Goal: Information Seeking & Learning: Learn about a topic

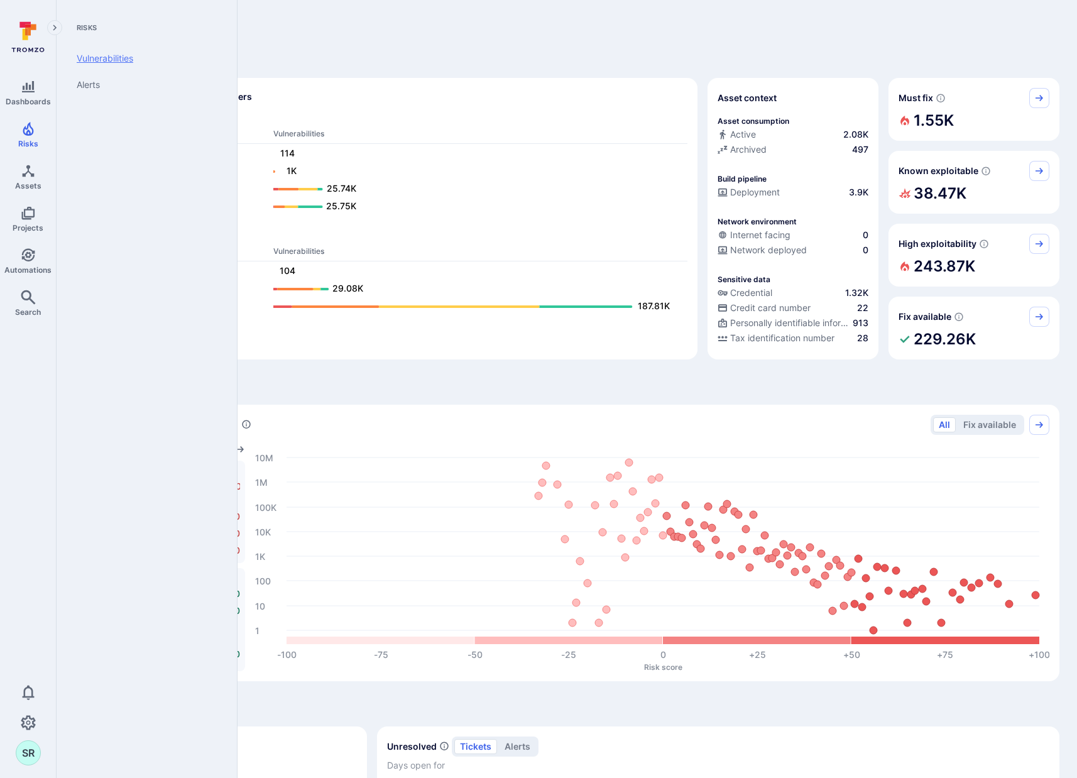
click at [96, 60] on link "Vulnerabilities" at bounding box center [144, 58] width 155 height 26
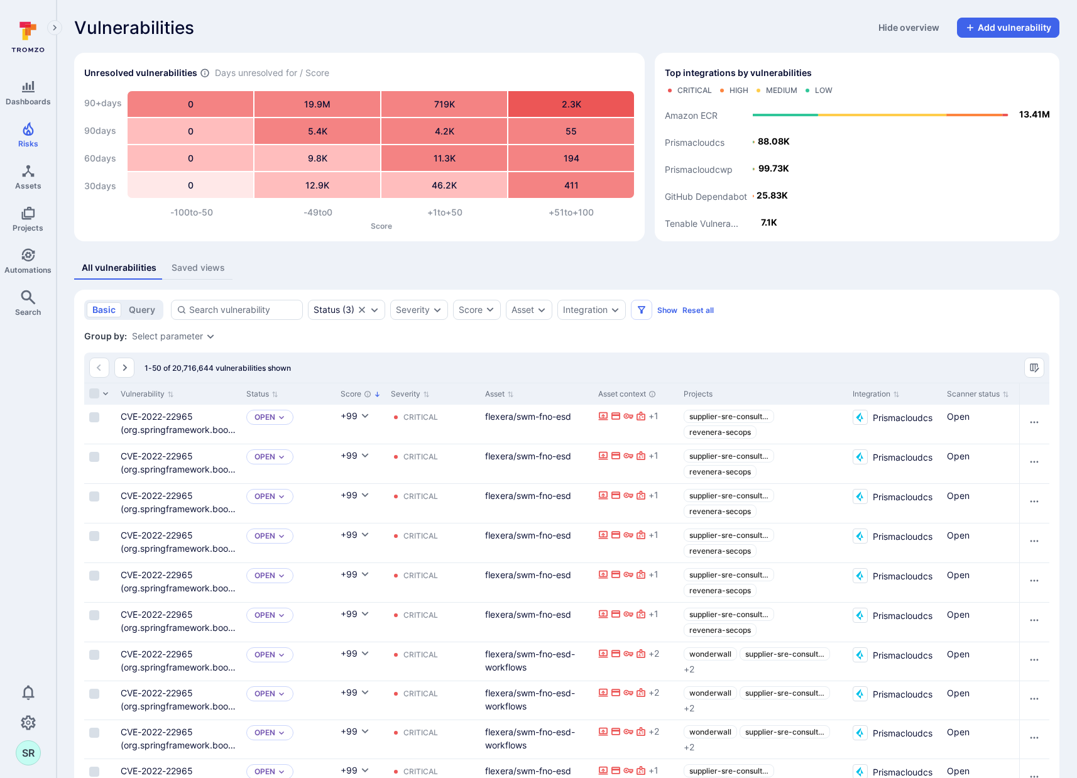
click at [584, 31] on div "Vulnerabilities Hide overview Add vulnerability" at bounding box center [567, 28] width 986 height 20
click at [556, 24] on div "Vulnerabilities Hide overview Add vulnerability" at bounding box center [567, 28] width 986 height 20
click at [600, 311] on div "Integration" at bounding box center [585, 310] width 45 height 10
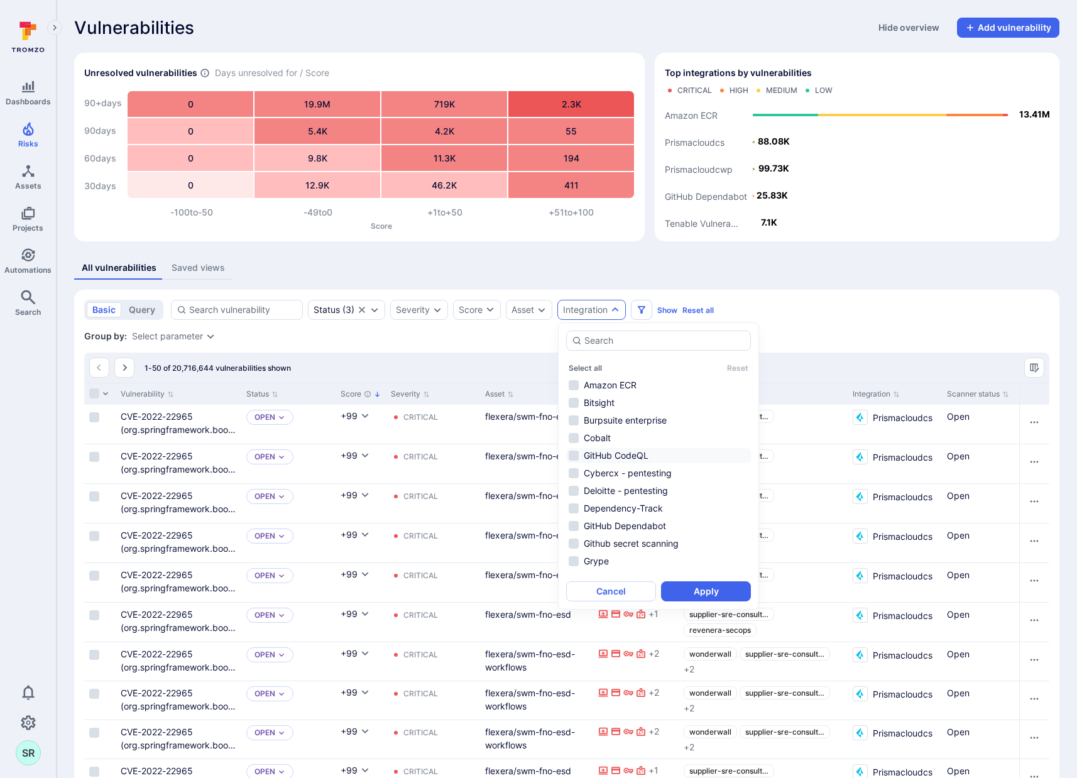
click at [573, 456] on li "GitHub CodeQL" at bounding box center [658, 455] width 185 height 15
click at [706, 590] on button "Apply" at bounding box center [706, 591] width 90 height 20
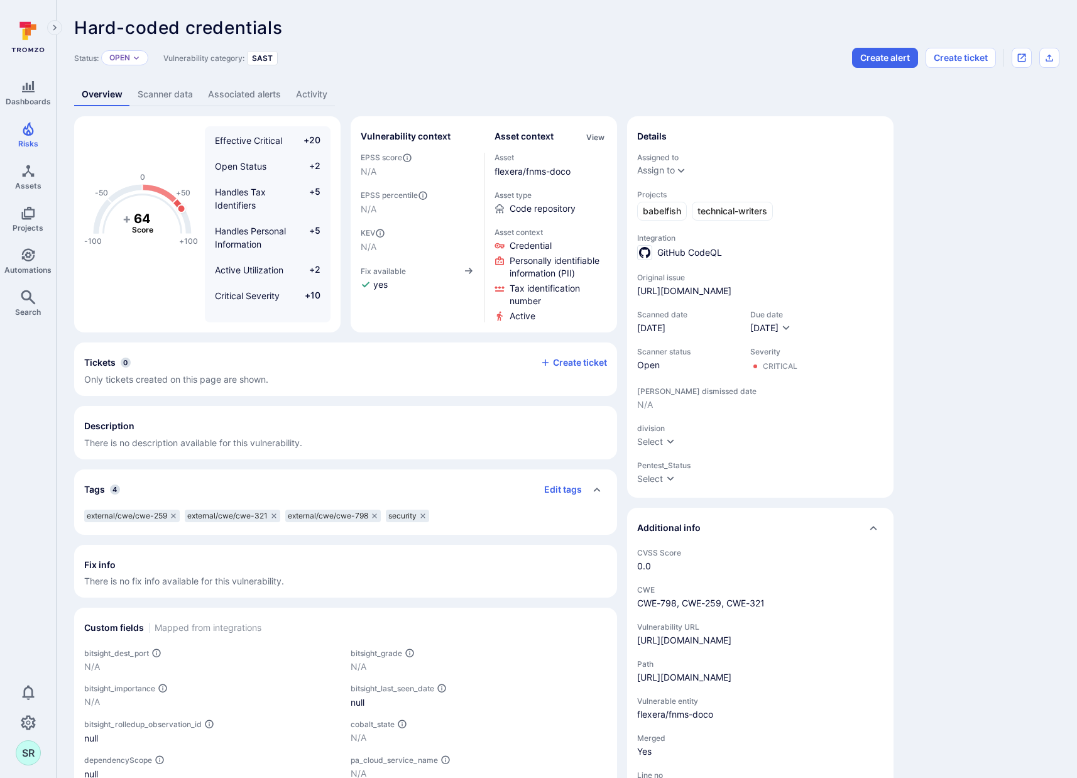
click at [319, 98] on link "Activity" at bounding box center [312, 94] width 47 height 23
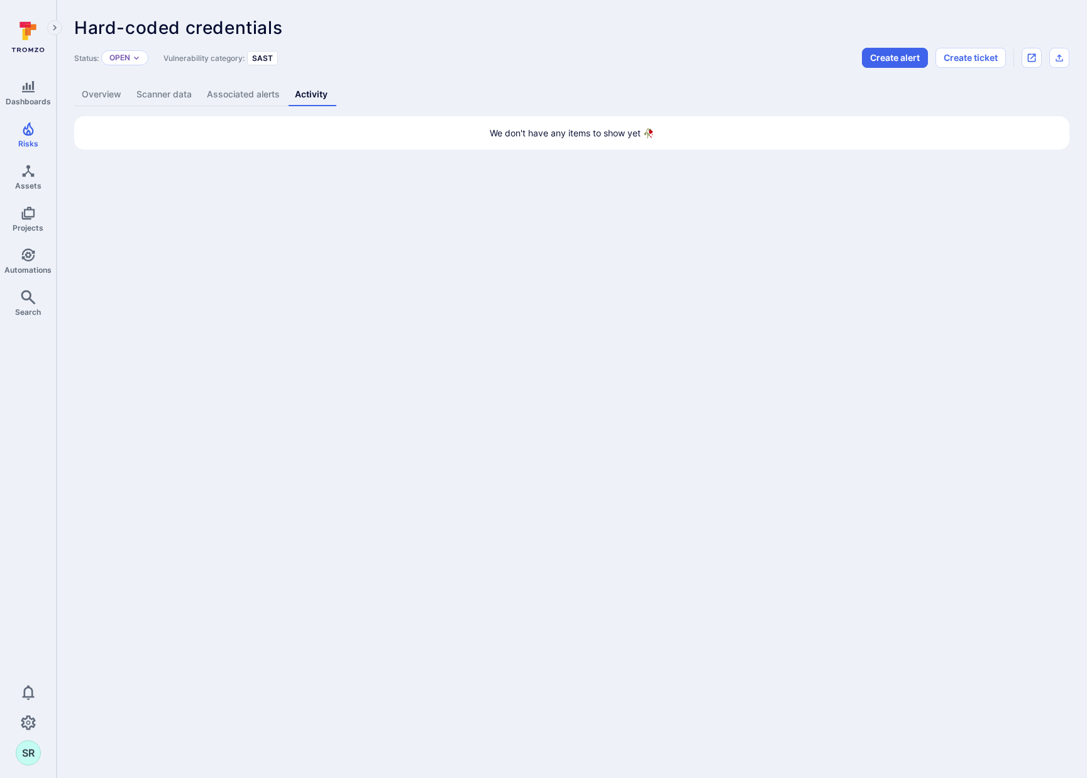
click at [106, 94] on link "Overview" at bounding box center [101, 94] width 55 height 23
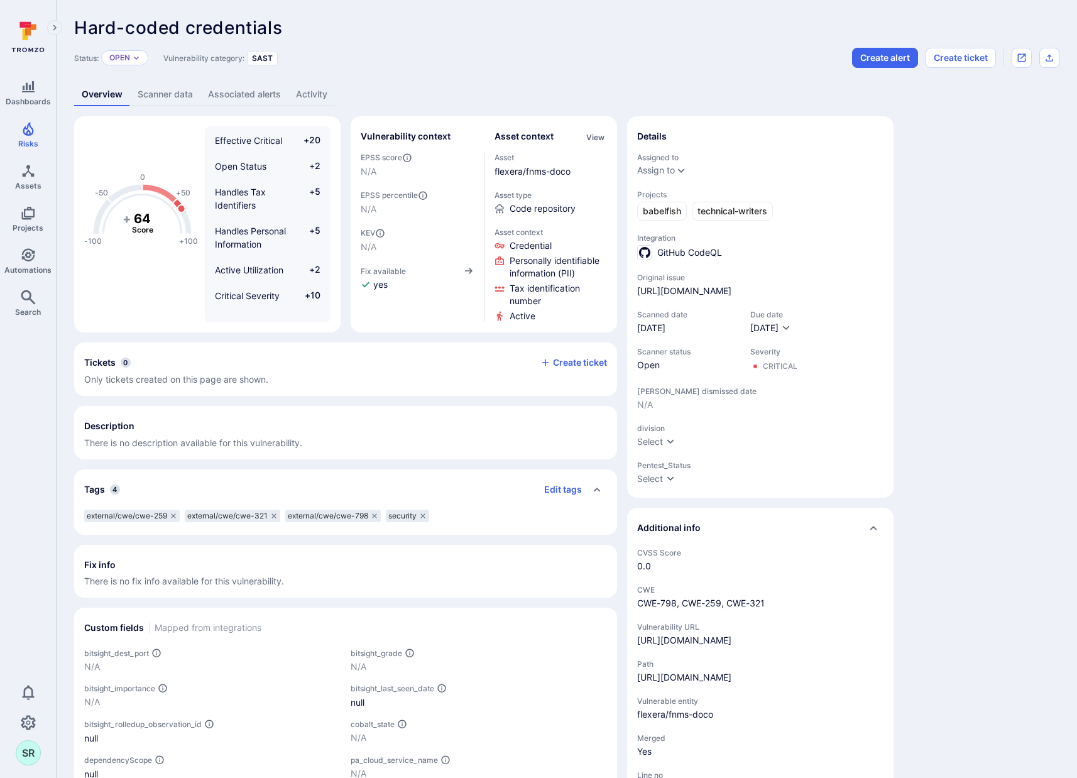
click at [136, 65] on div "Status: Open" at bounding box center [111, 58] width 74 height 20
click at [134, 57] on icon "Expand dropdown" at bounding box center [137, 58] width 8 height 8
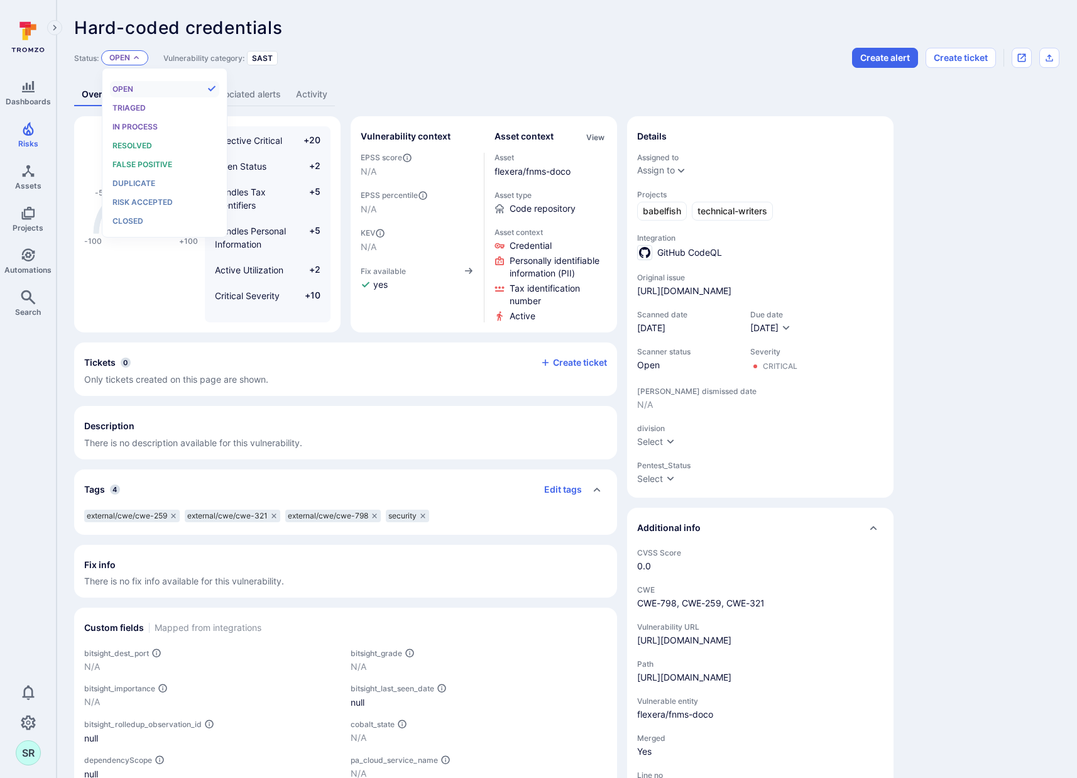
scroll to position [10, 0]
click at [471, 54] on div "Status: Open Vulnerability category: SAST Create alert Create ticket" at bounding box center [567, 58] width 986 height 20
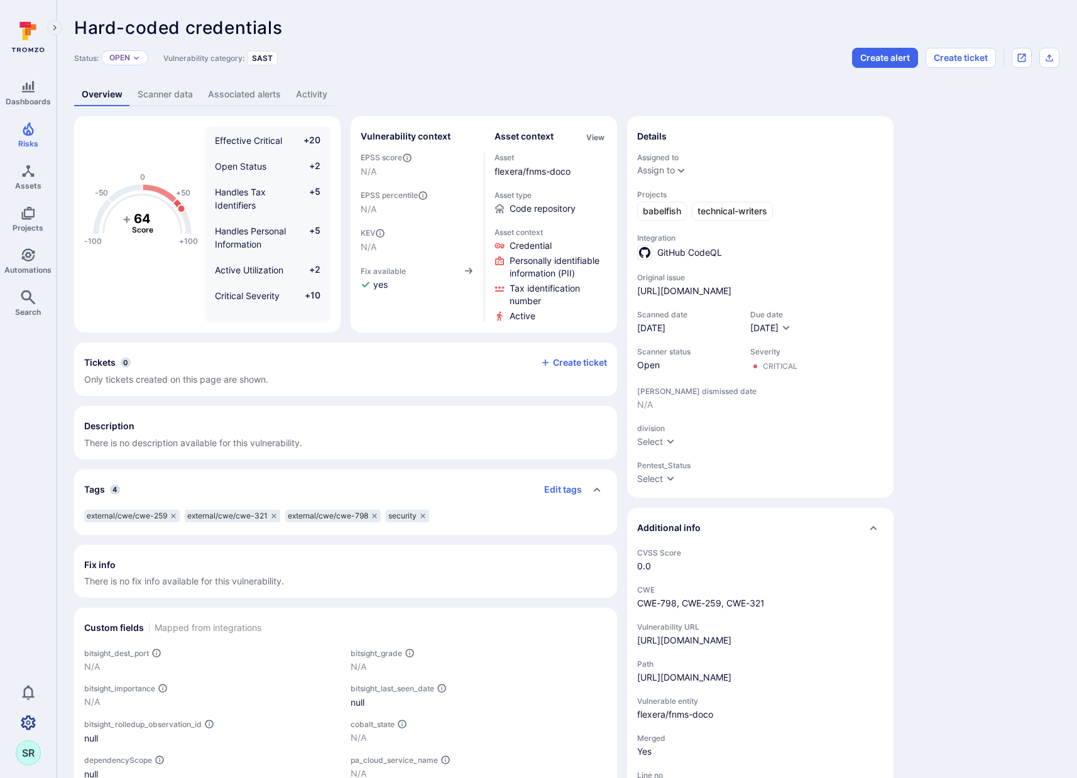
click at [30, 718] on icon "Settings" at bounding box center [28, 722] width 15 height 14
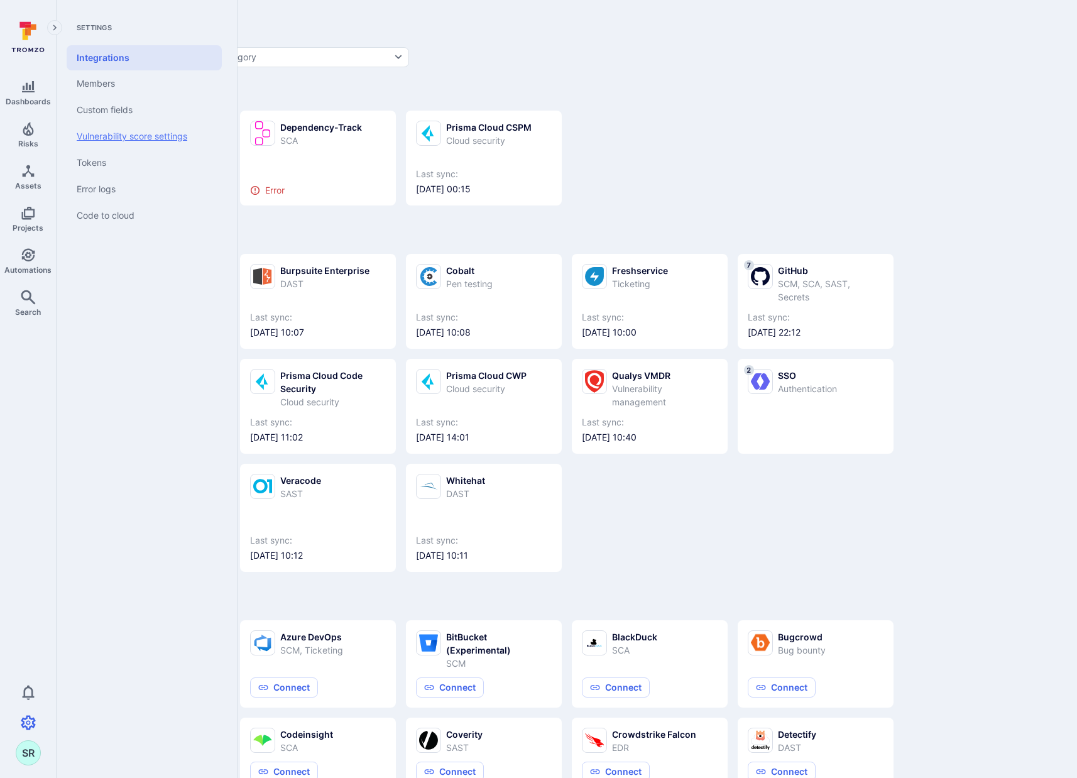
click at [130, 141] on link "Vulnerability score settings" at bounding box center [144, 136] width 155 height 26
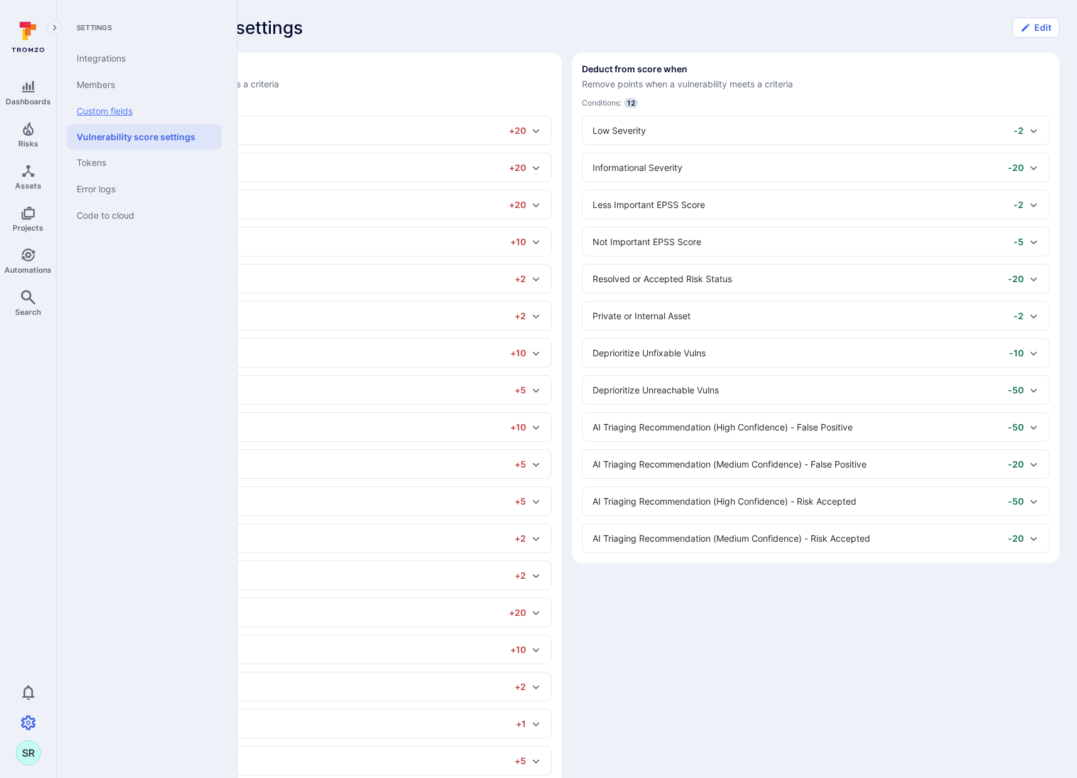
click at [103, 114] on link "Custom fields" at bounding box center [144, 111] width 155 height 26
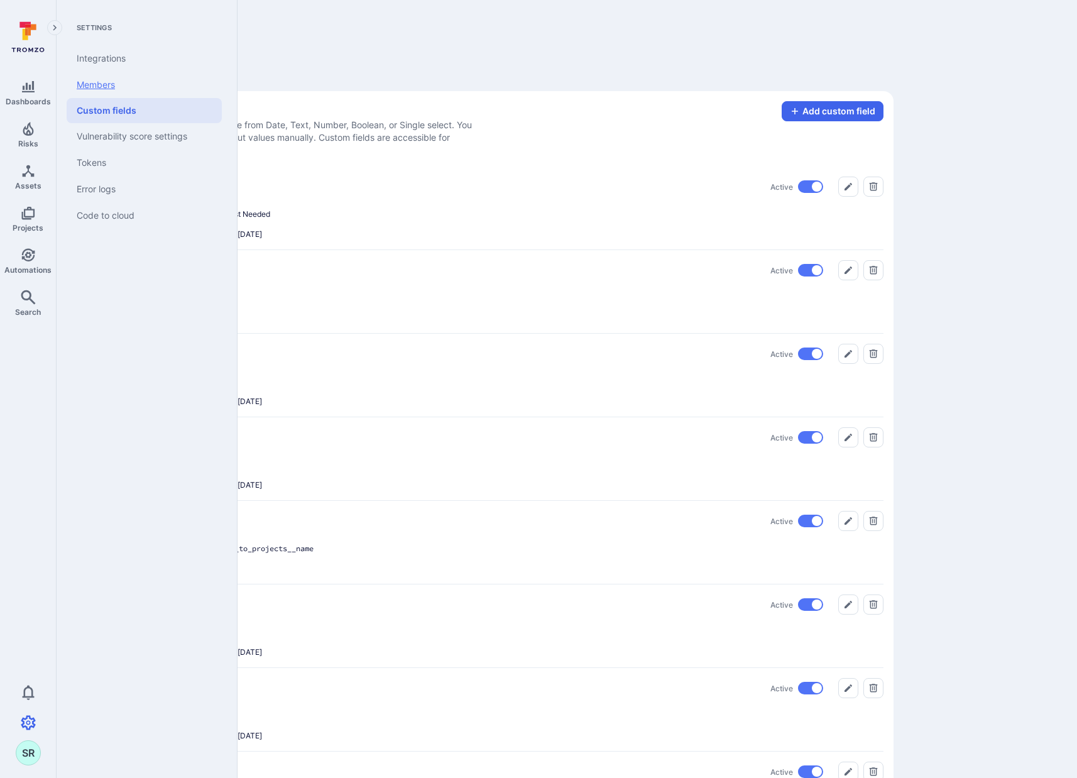
click at [98, 89] on link "Members" at bounding box center [144, 85] width 155 height 26
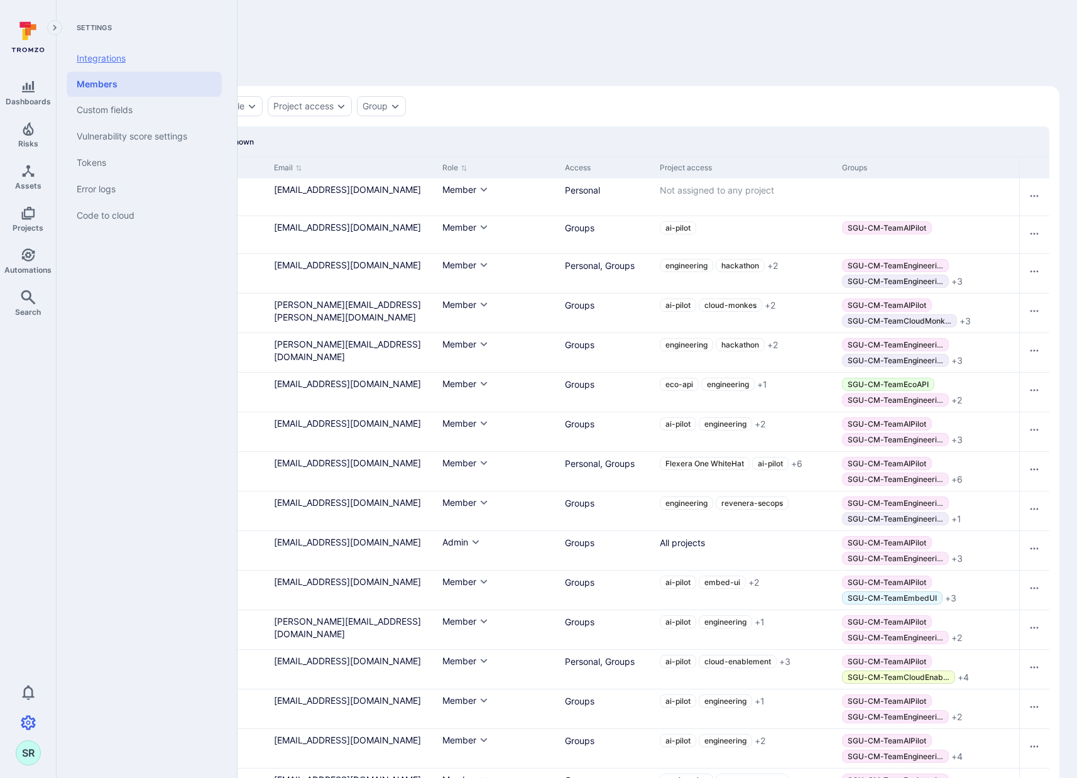
click at [109, 56] on link "Integrations" at bounding box center [144, 58] width 155 height 26
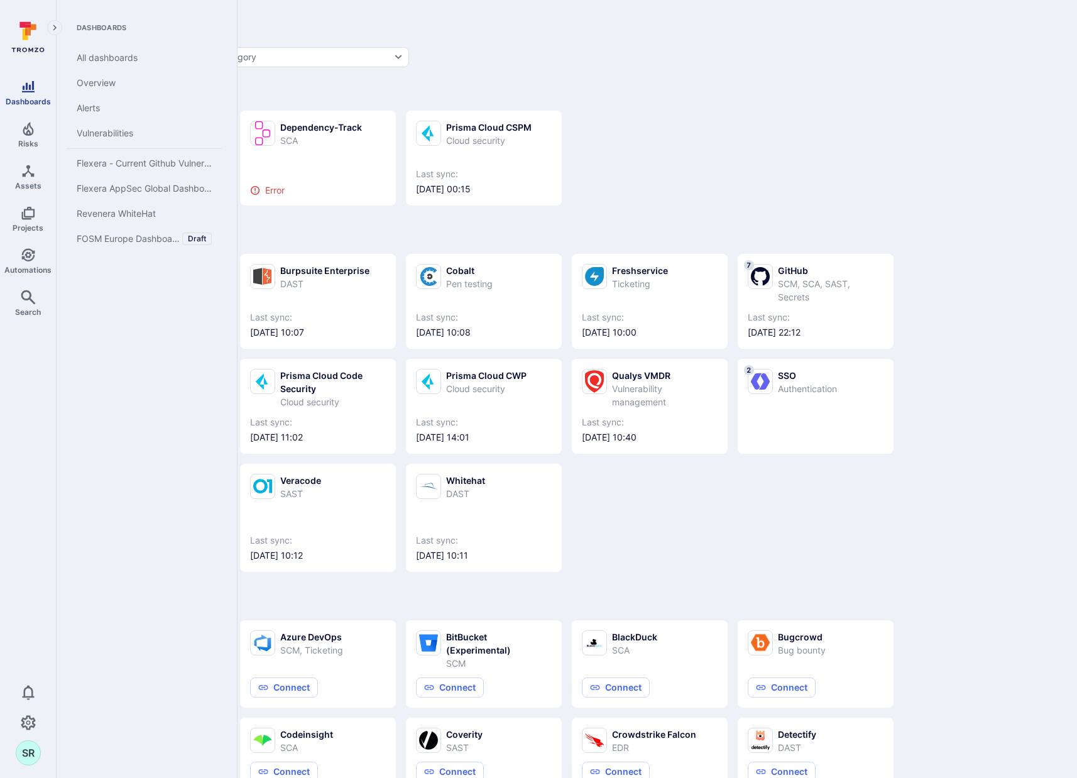
click at [39, 94] on link "Dashboards" at bounding box center [28, 92] width 56 height 37
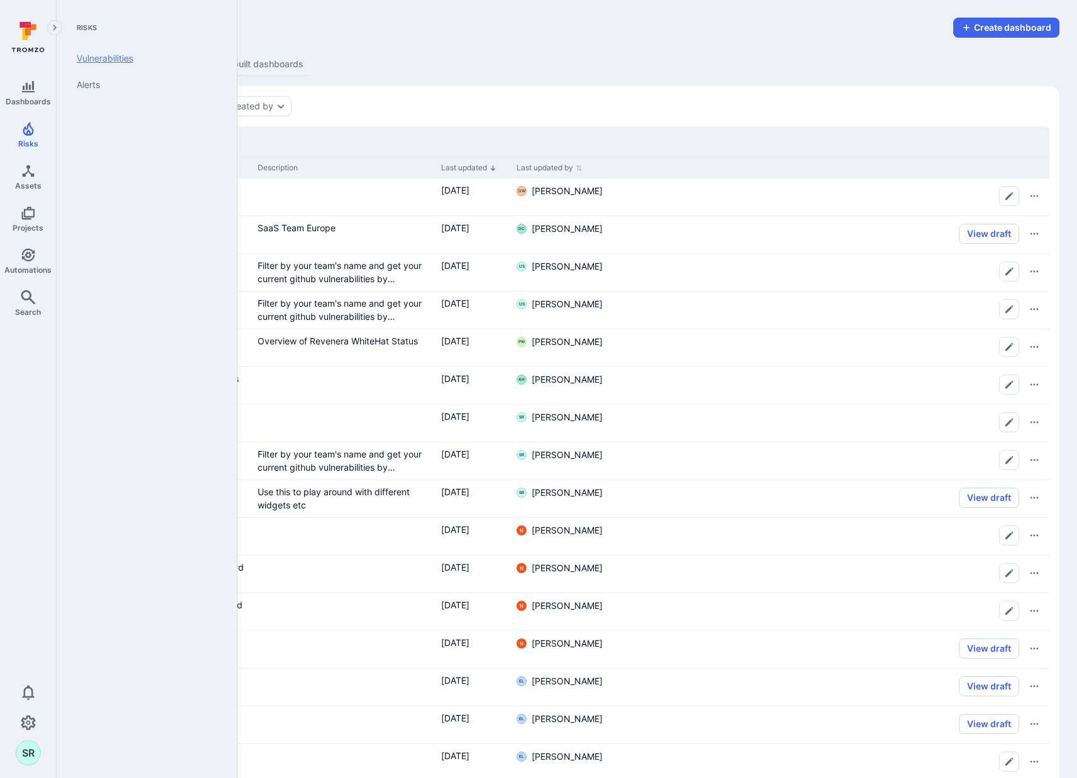
click at [99, 65] on link "Vulnerabilities" at bounding box center [144, 58] width 155 height 26
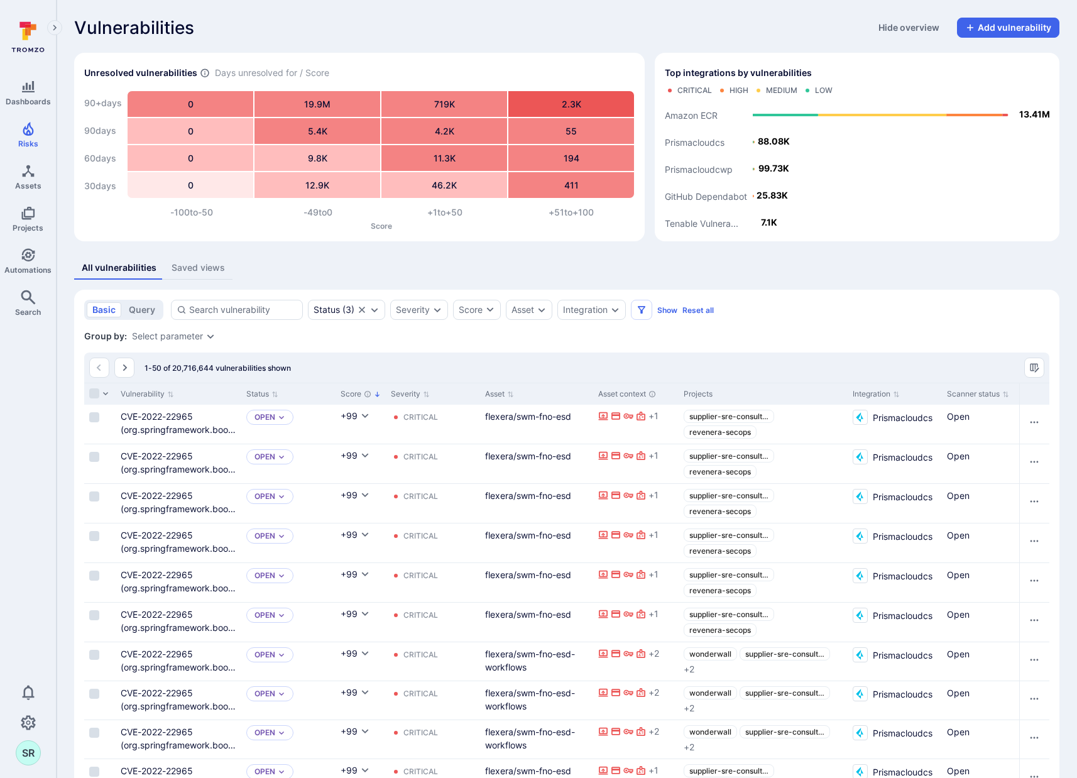
click at [209, 266] on div "Saved views" at bounding box center [198, 267] width 53 height 13
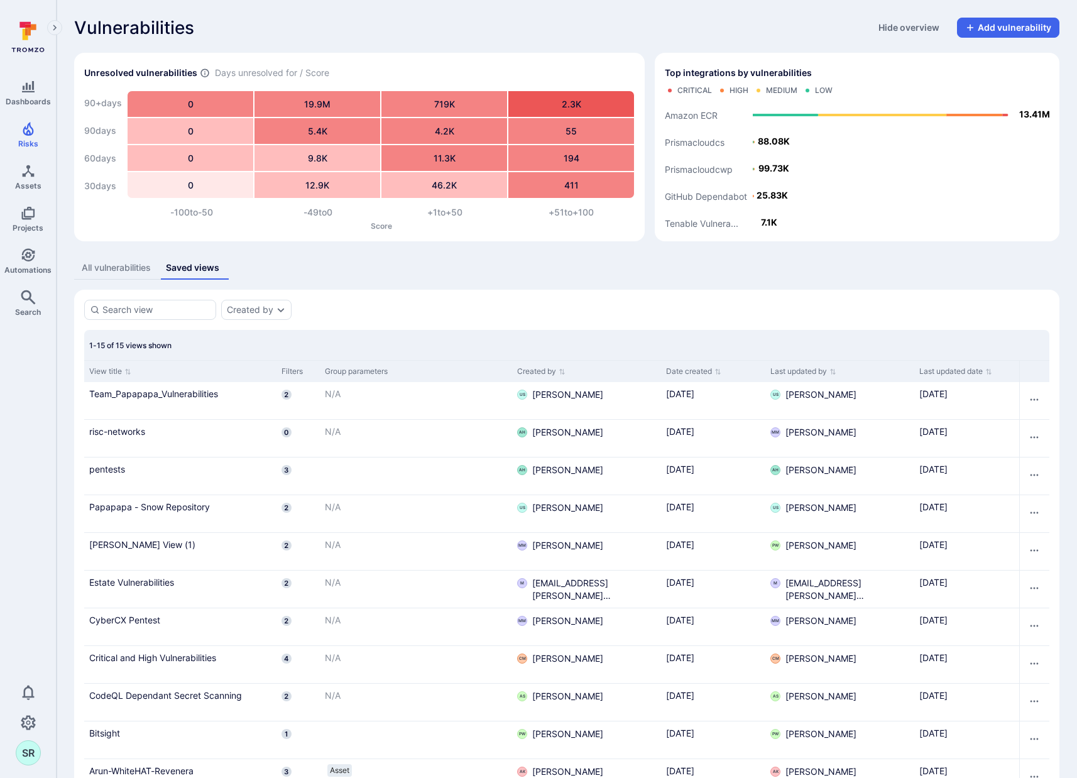
click at [121, 275] on button "All vulnerabilities" at bounding box center [116, 267] width 84 height 23
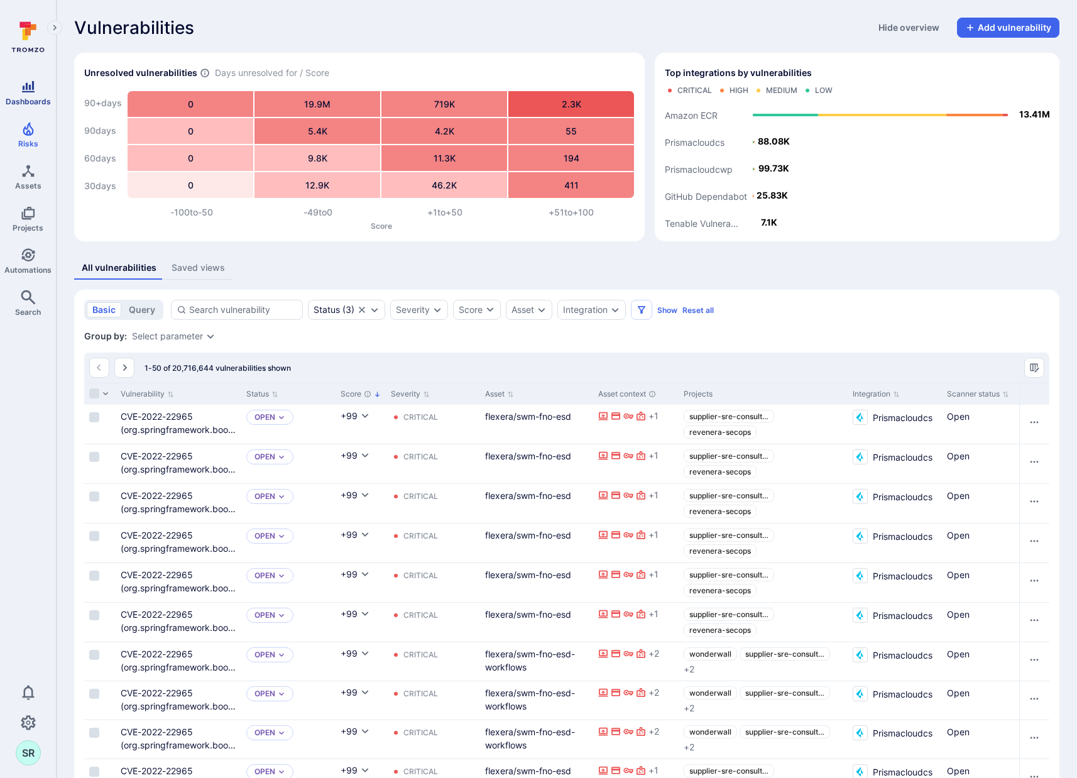
click at [14, 91] on link "Dashboards" at bounding box center [28, 92] width 56 height 37
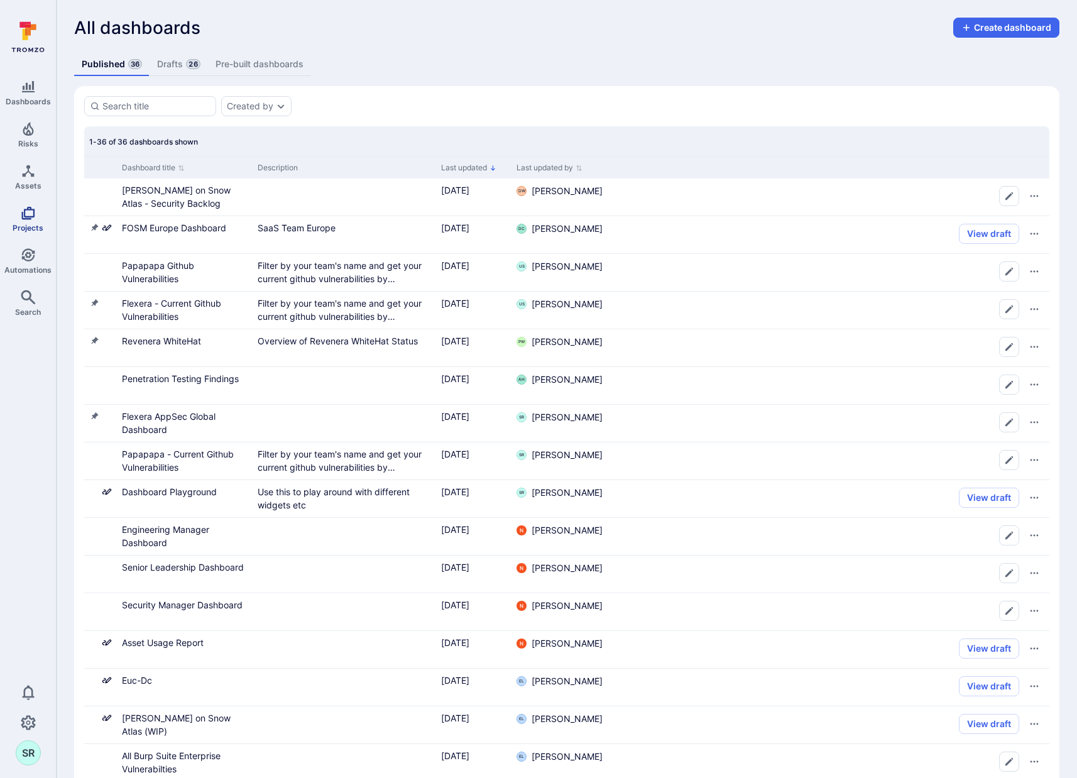
click at [26, 221] on link "Projects" at bounding box center [28, 219] width 56 height 37
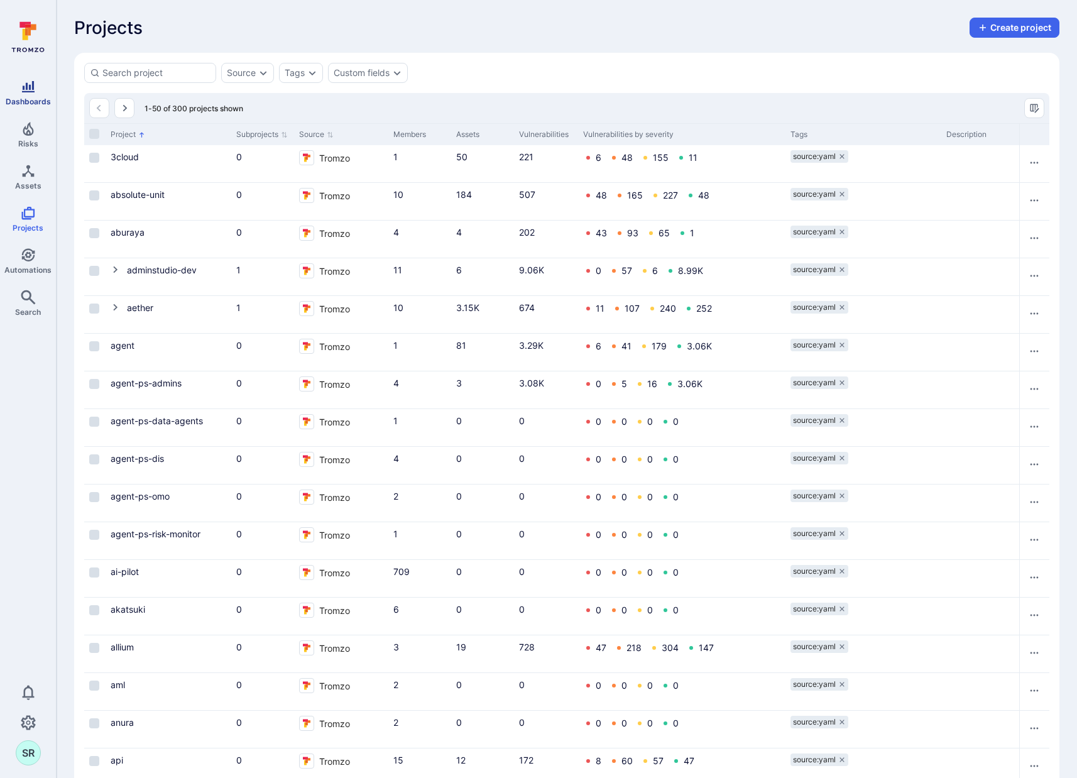
click at [19, 102] on span "Dashboards" at bounding box center [28, 101] width 45 height 9
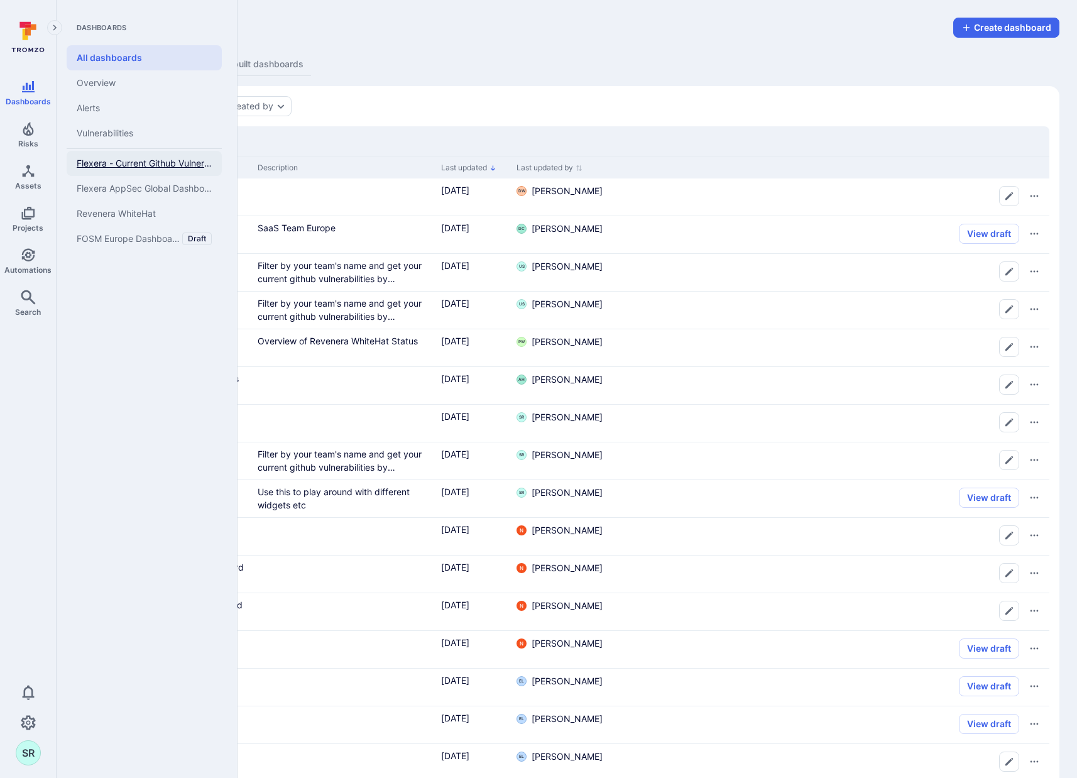
click at [112, 168] on span "Flexera - Current Github Vulnerabilities" at bounding box center [144, 163] width 135 height 11
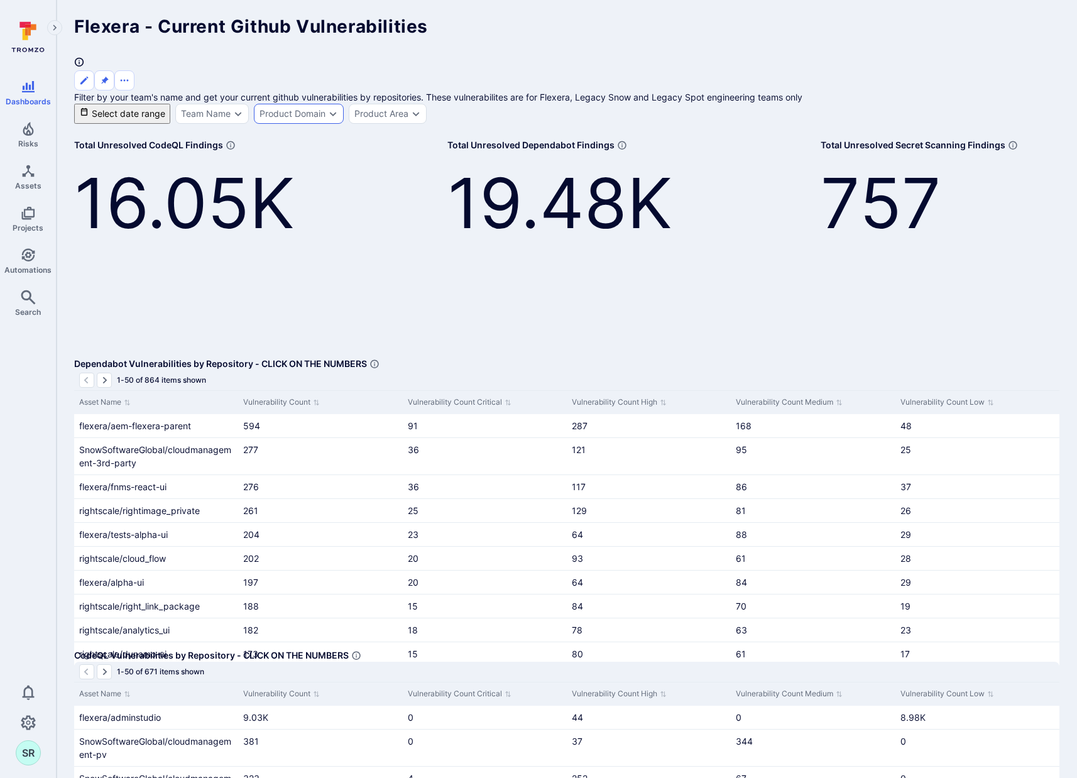
click at [338, 110] on icon "Expand dropdown" at bounding box center [333, 114] width 10 height 10
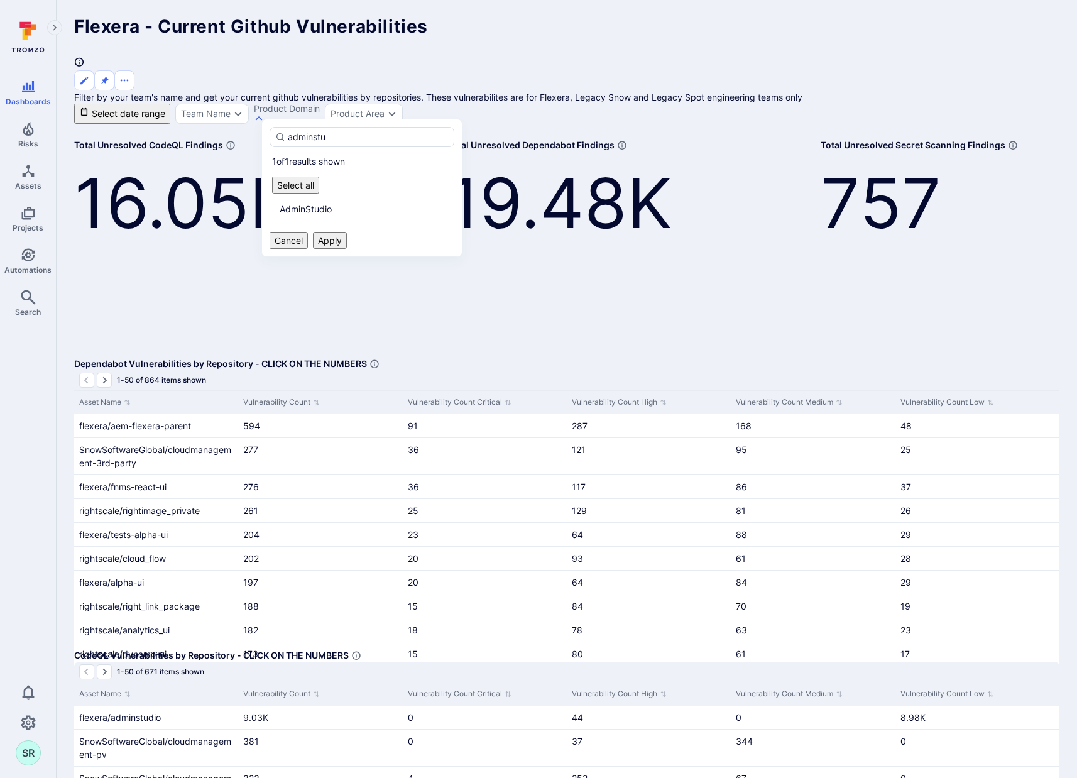
click at [275, 199] on li "AdminStudio" at bounding box center [362, 209] width 185 height 21
type input "adminstu"
click at [347, 232] on button "Apply" at bounding box center [330, 240] width 34 height 17
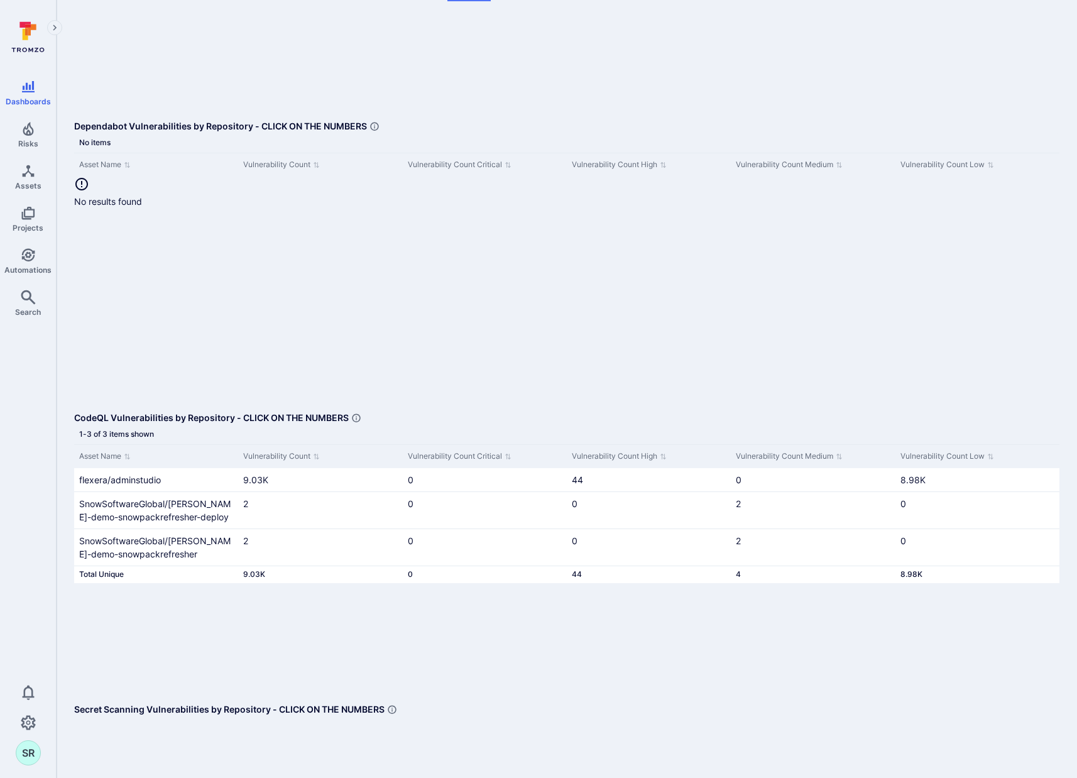
scroll to position [253, 0]
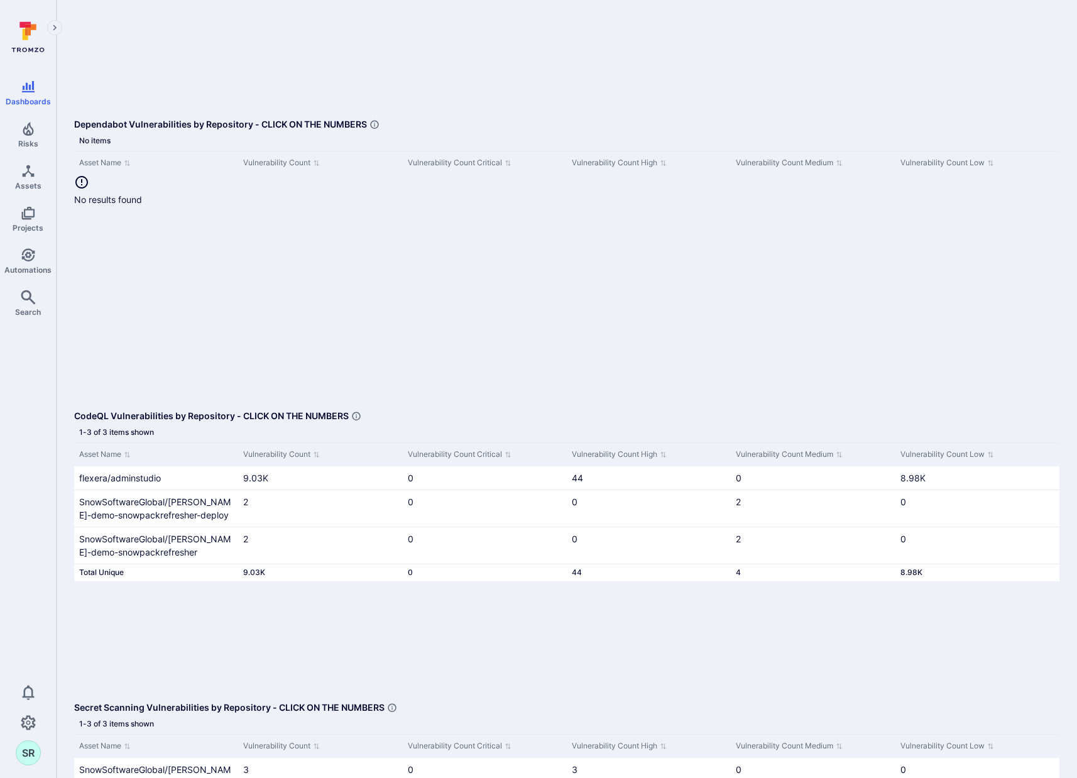
click at [534, 627] on div "1-3 of 3 items shown Asset Name Vulnerability Count Vulnerability Count Critica…" at bounding box center [567, 524] width 986 height 204
click at [454, 581] on div "Asset Name Vulnerability Count Vulnerability Count Critical Vulnerability Count…" at bounding box center [567, 511] width 986 height 139
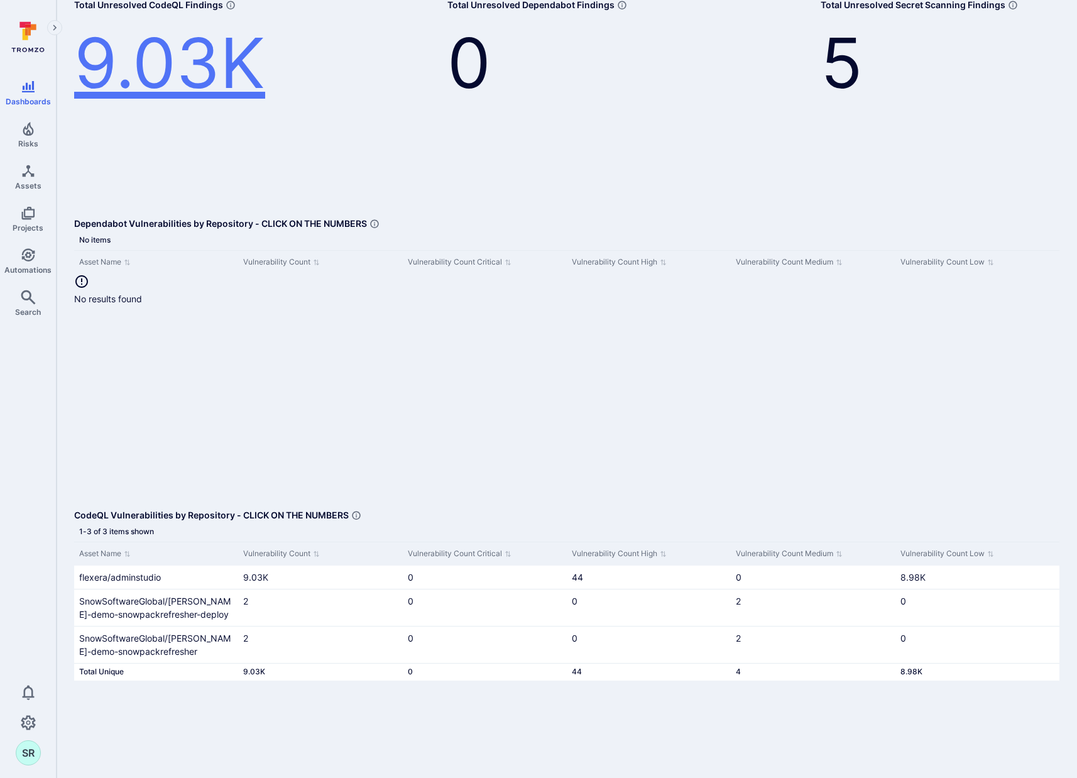
scroll to position [0, 0]
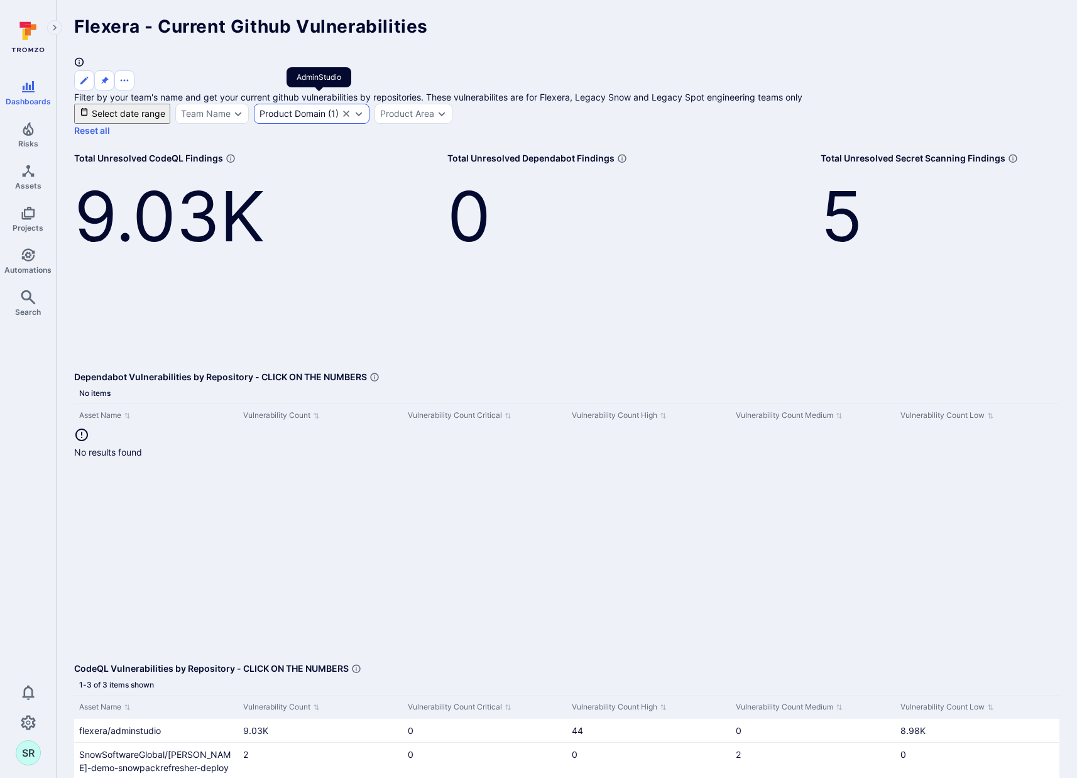
click at [351, 109] on icon "Clear selection" at bounding box center [346, 114] width 10 height 10
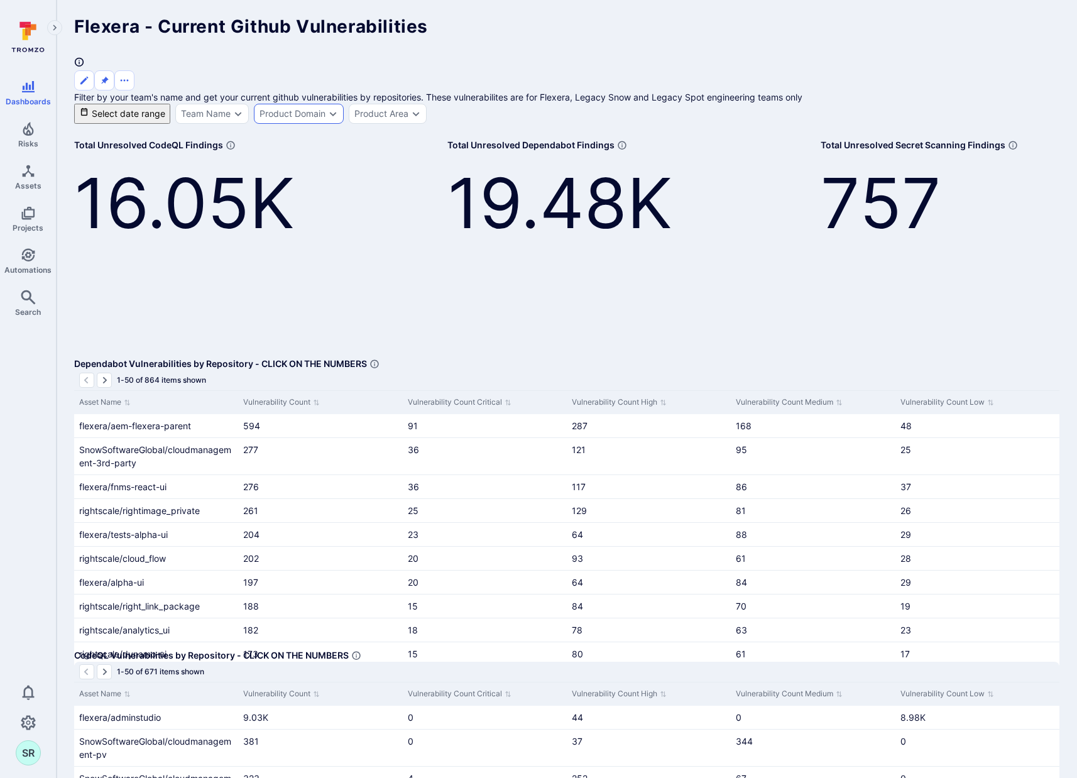
click at [326, 109] on div "Product Domain" at bounding box center [293, 114] width 66 height 10
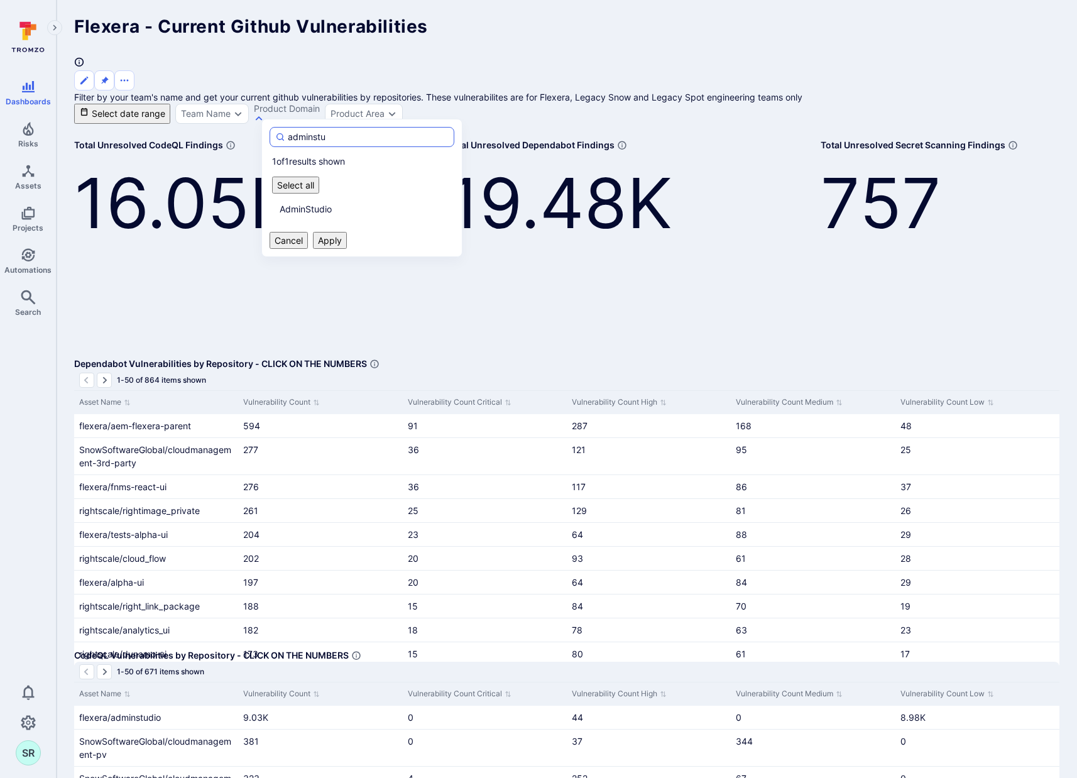
click at [343, 133] on input "adminstu" at bounding box center [368, 137] width 161 height 13
click at [534, 89] on div "Flexera - Current Github Vulnerabilities Filter by your team's name and get you…" at bounding box center [567, 71] width 986 height 106
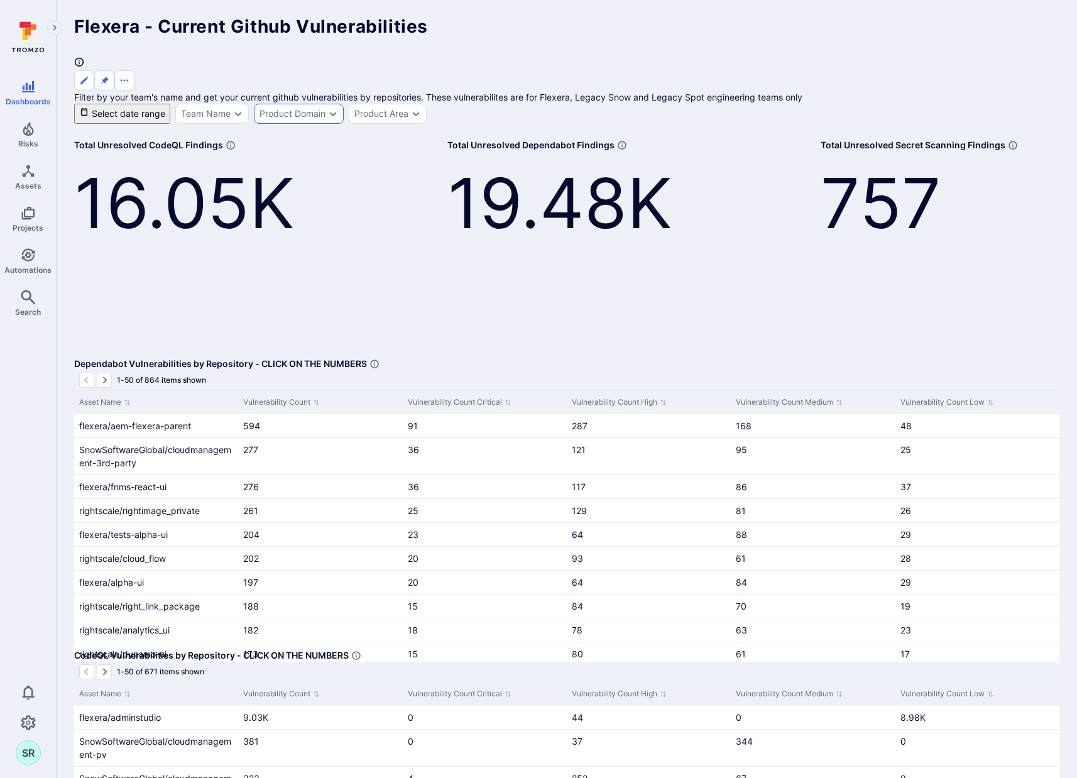
click at [305, 109] on div "Product Domain" at bounding box center [293, 114] width 66 height 10
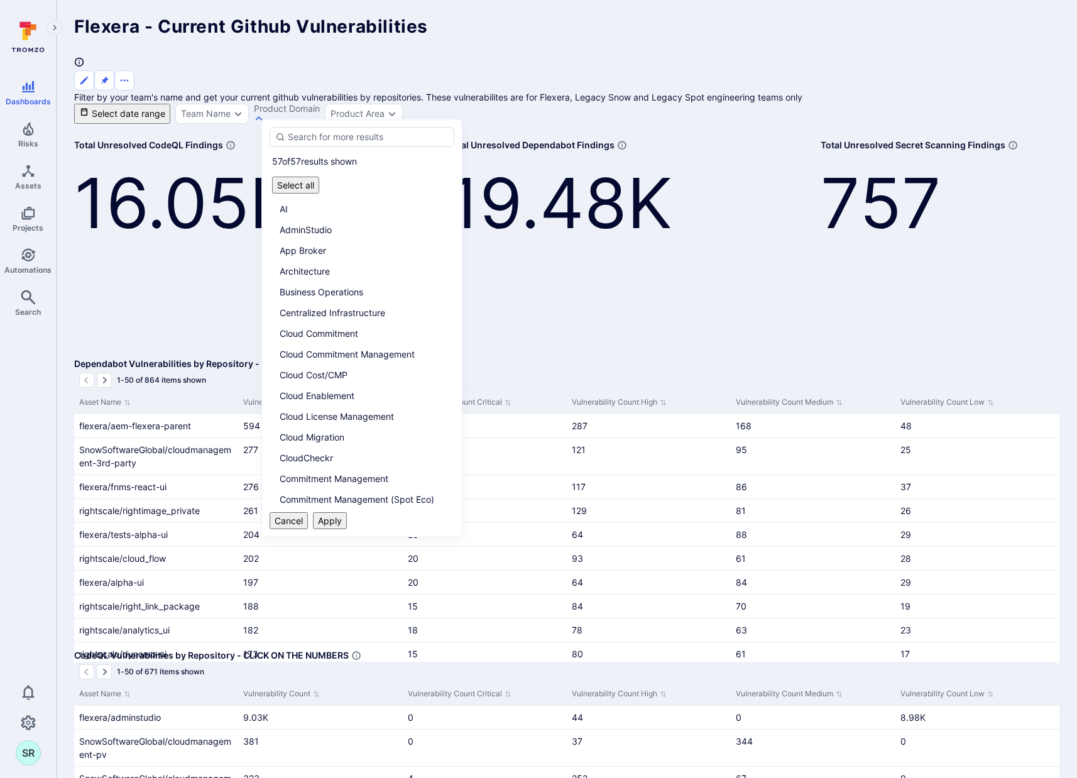
click at [534, 87] on div "Flexera - Current Github Vulnerabilities Filter by your team's name and get you…" at bounding box center [567, 71] width 986 height 106
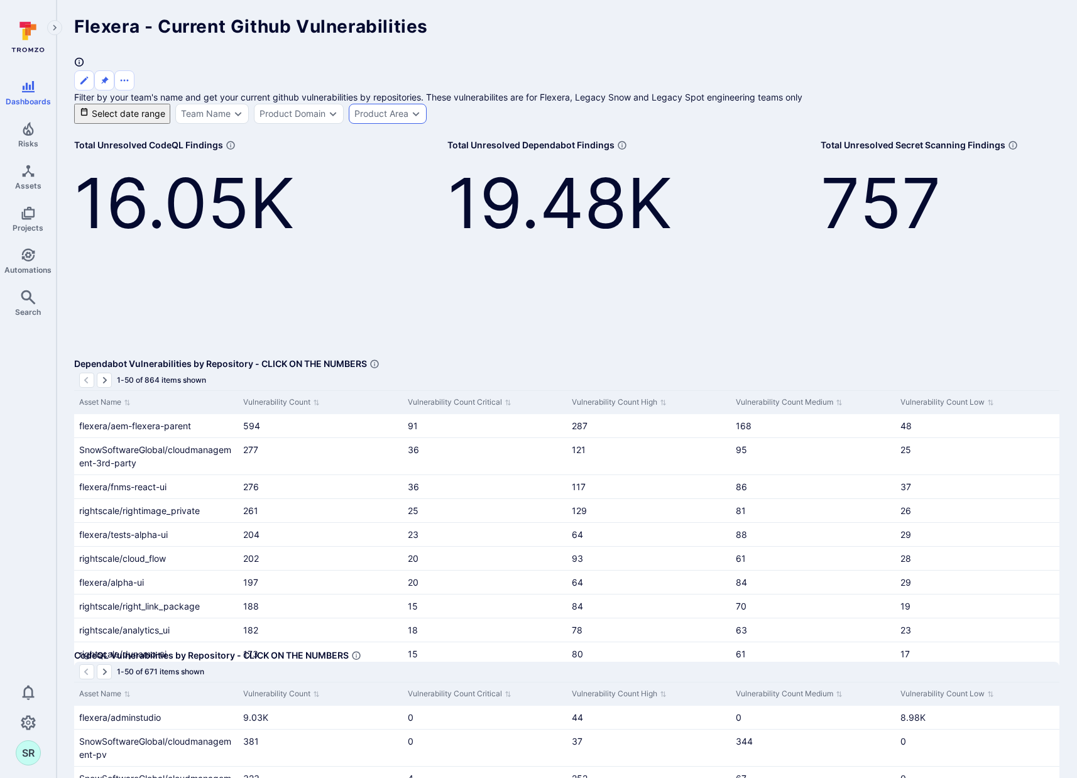
click at [409, 109] on div "Product Area" at bounding box center [381, 114] width 54 height 10
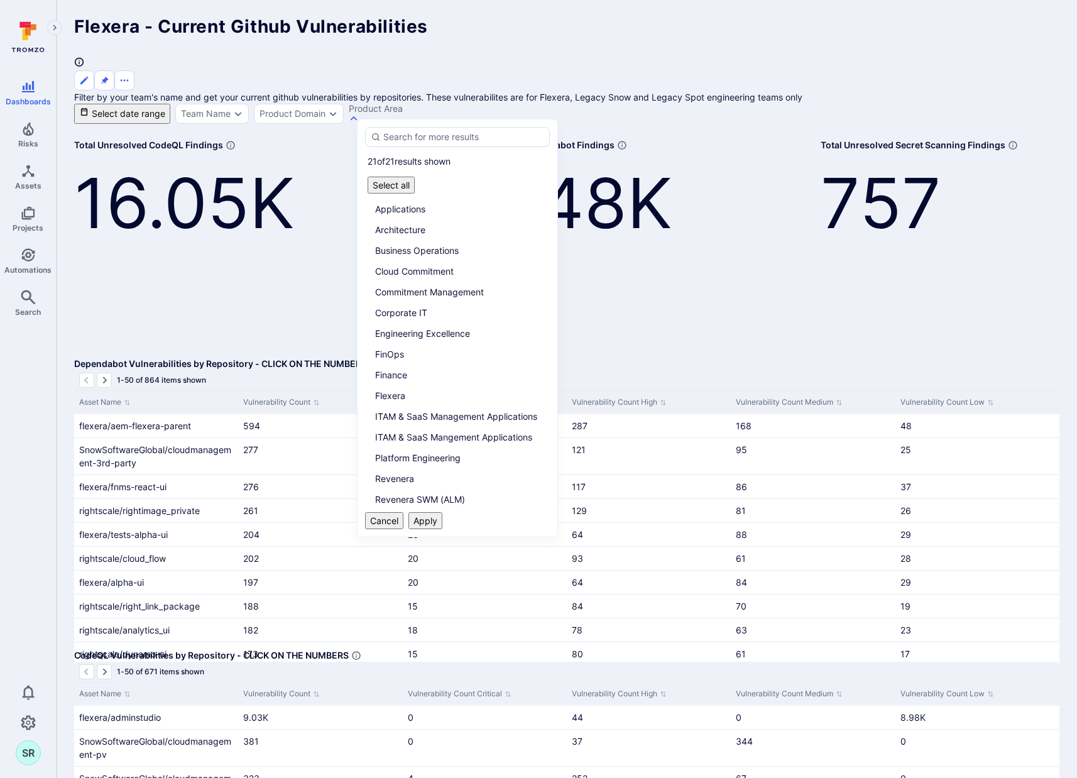
click at [581, 92] on div "Flexera - Current Github Vulnerabilities Filter by your team's name and get you…" at bounding box center [567, 71] width 986 height 106
